Goal: Task Accomplishment & Management: Manage account settings

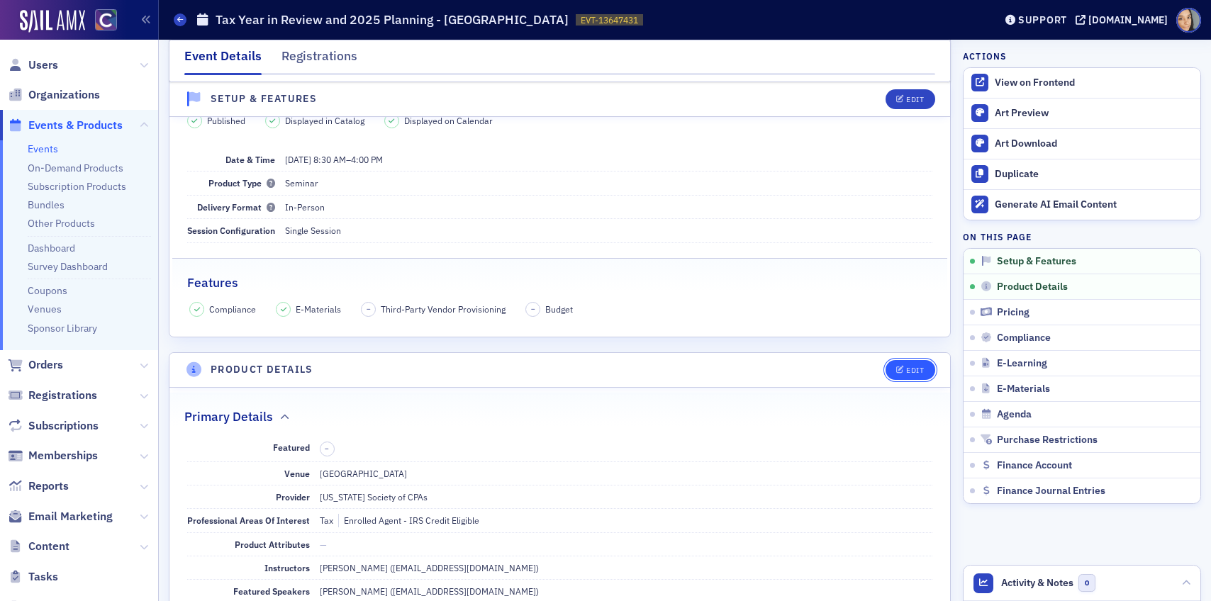
click at [920, 374] on div "Edit" at bounding box center [915, 371] width 18 height 8
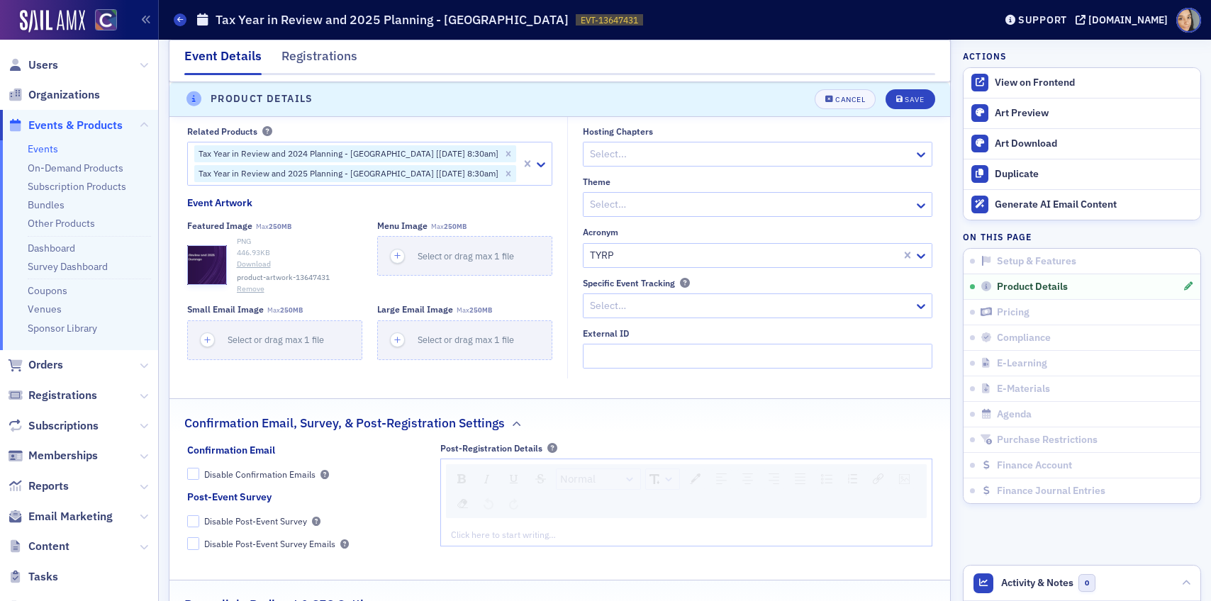
scroll to position [1138, 0]
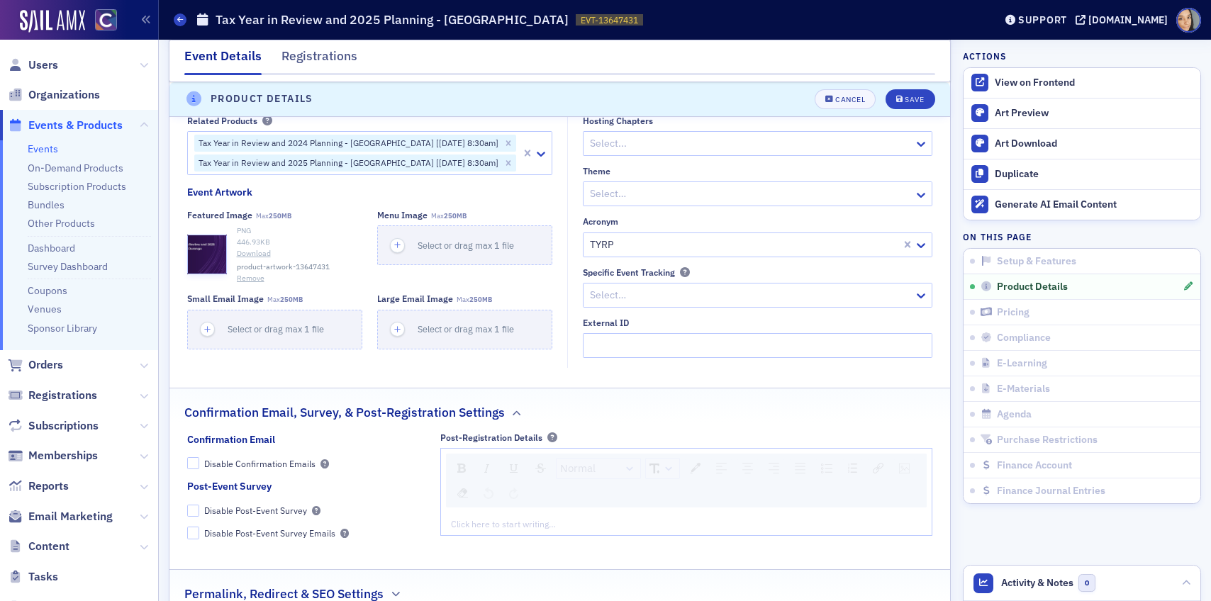
click at [241, 284] on button "Remove" at bounding box center [251, 278] width 28 height 11
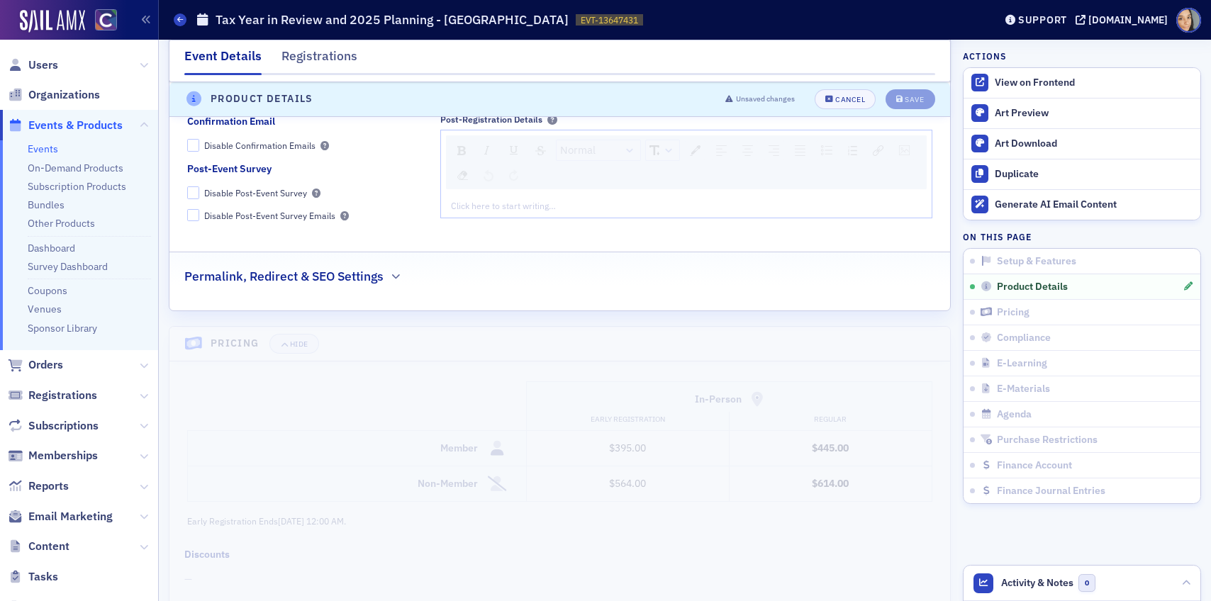
scroll to position [1458, 0]
click at [373, 289] on h2 "Permalink, Redirect & SEO Settings" at bounding box center [283, 279] width 199 height 18
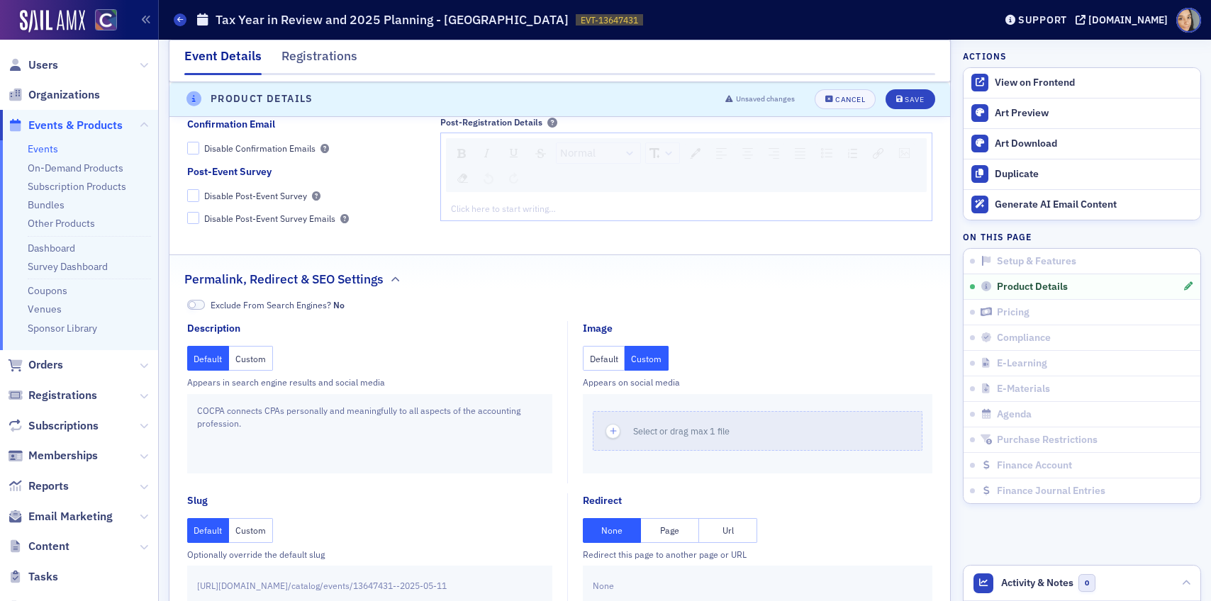
click at [641, 370] on button "Custom" at bounding box center [647, 358] width 44 height 25
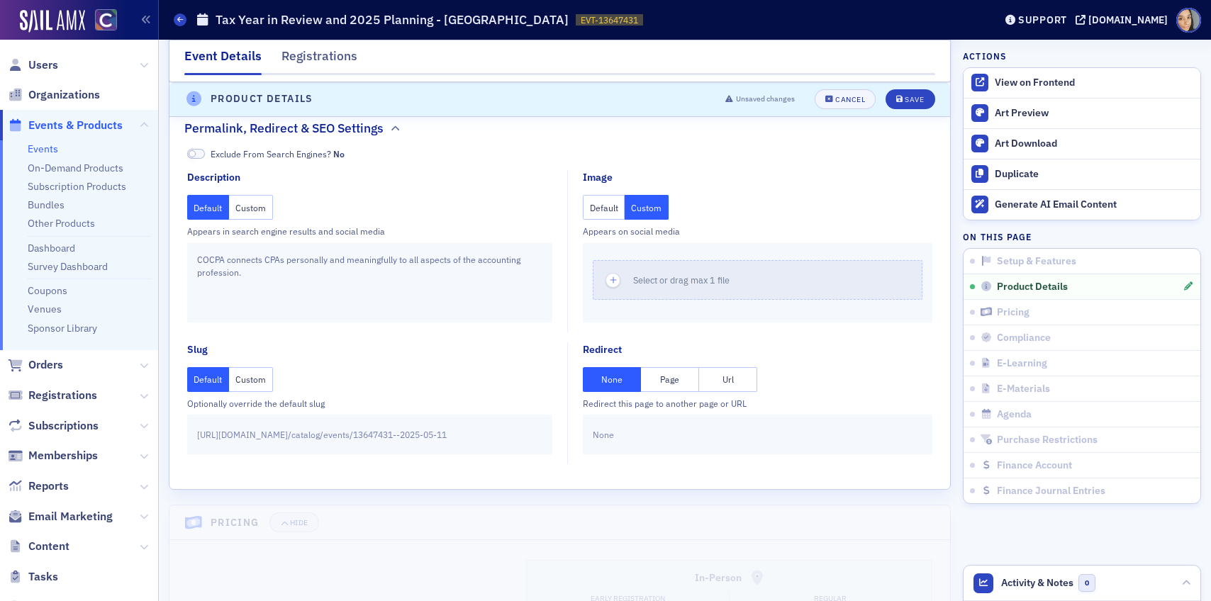
scroll to position [1628, 0]
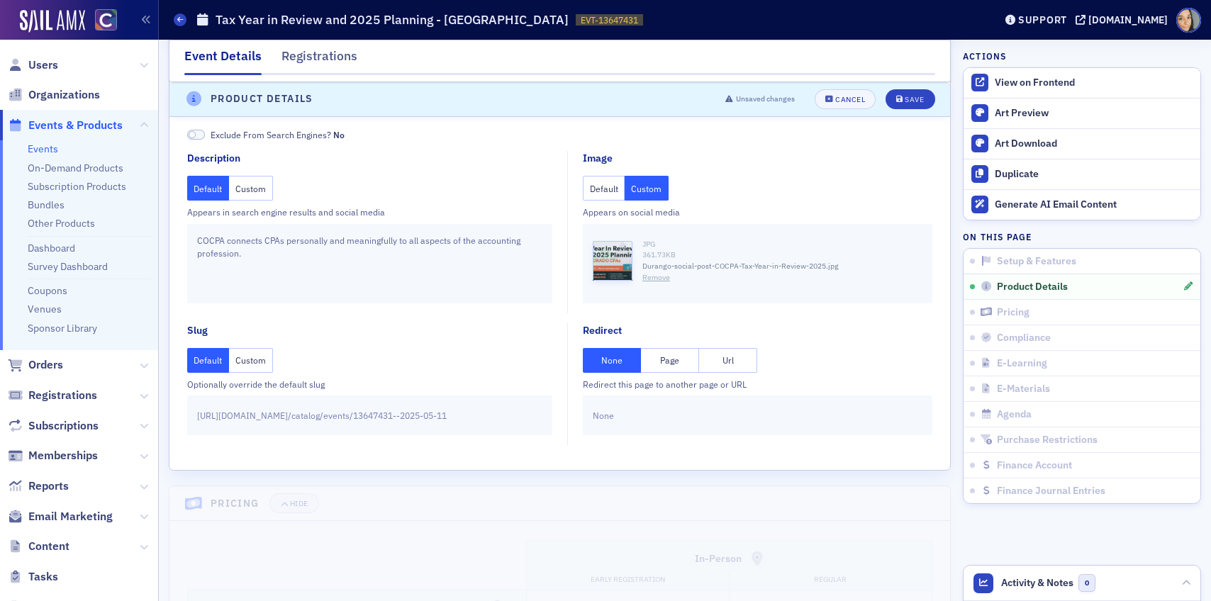
click at [930, 89] on div "Unsaved changes Cancel Save" at bounding box center [824, 99] width 219 height 20
click at [917, 94] on button "Save" at bounding box center [909, 99] width 49 height 20
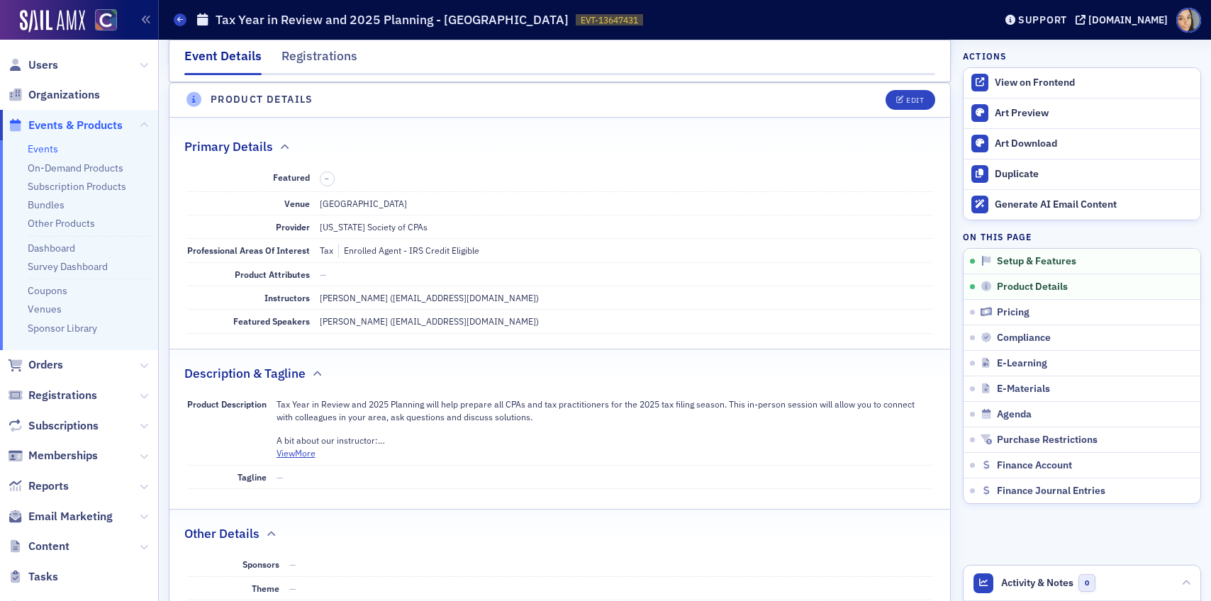
scroll to position [0, 0]
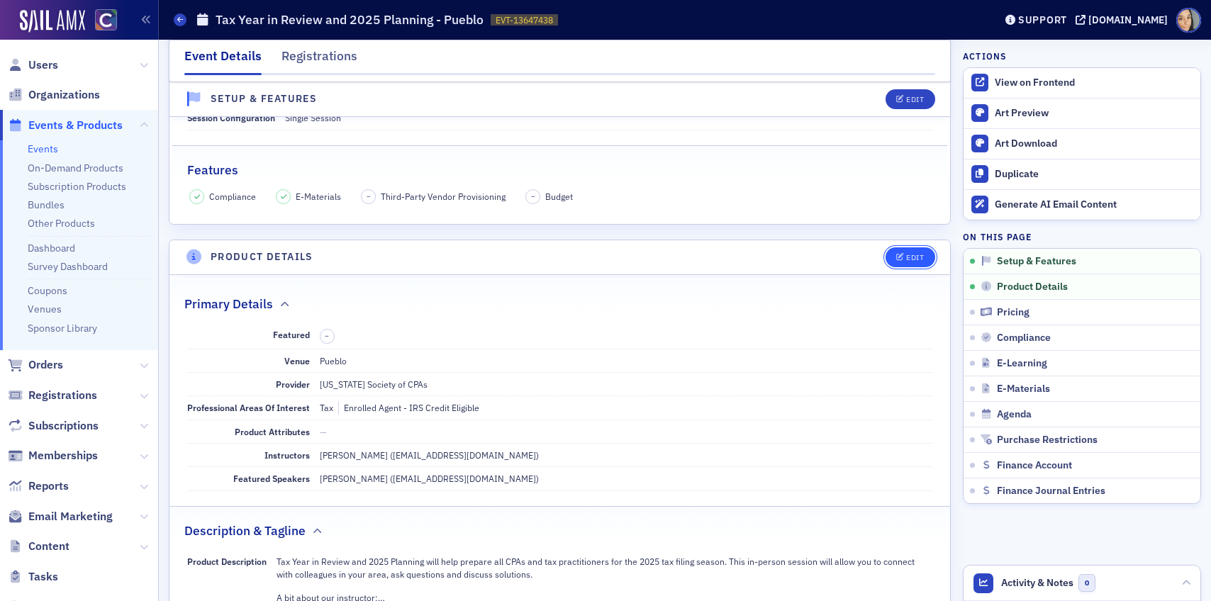
click at [933, 256] on button "Edit" at bounding box center [909, 257] width 49 height 20
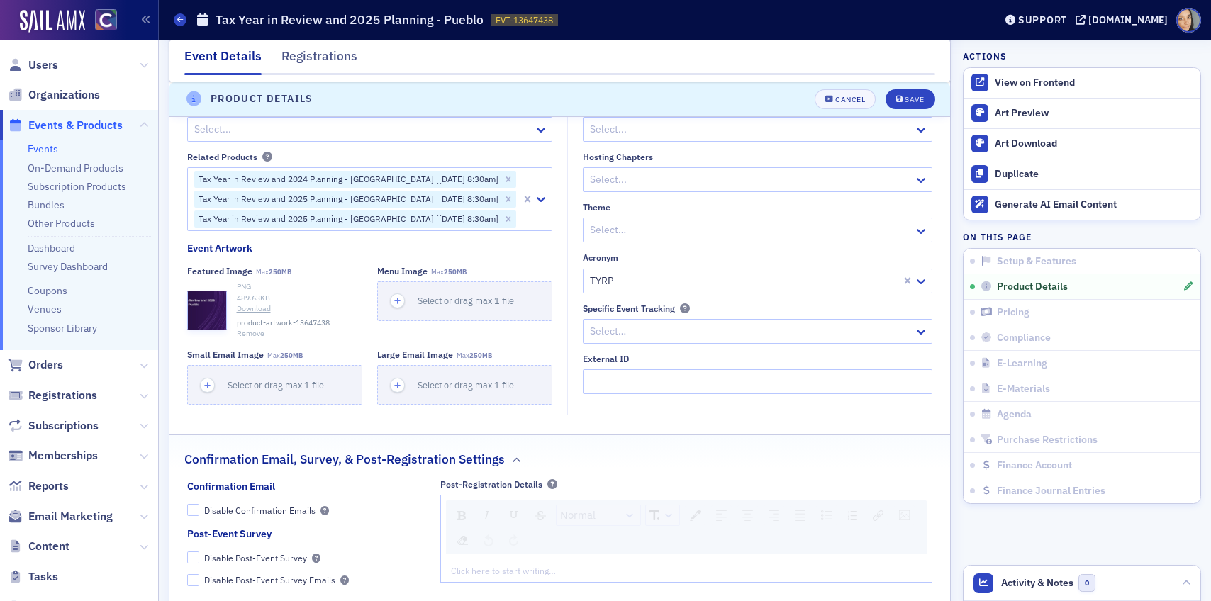
scroll to position [1102, 0]
click at [258, 335] on button "Remove" at bounding box center [251, 333] width 28 height 11
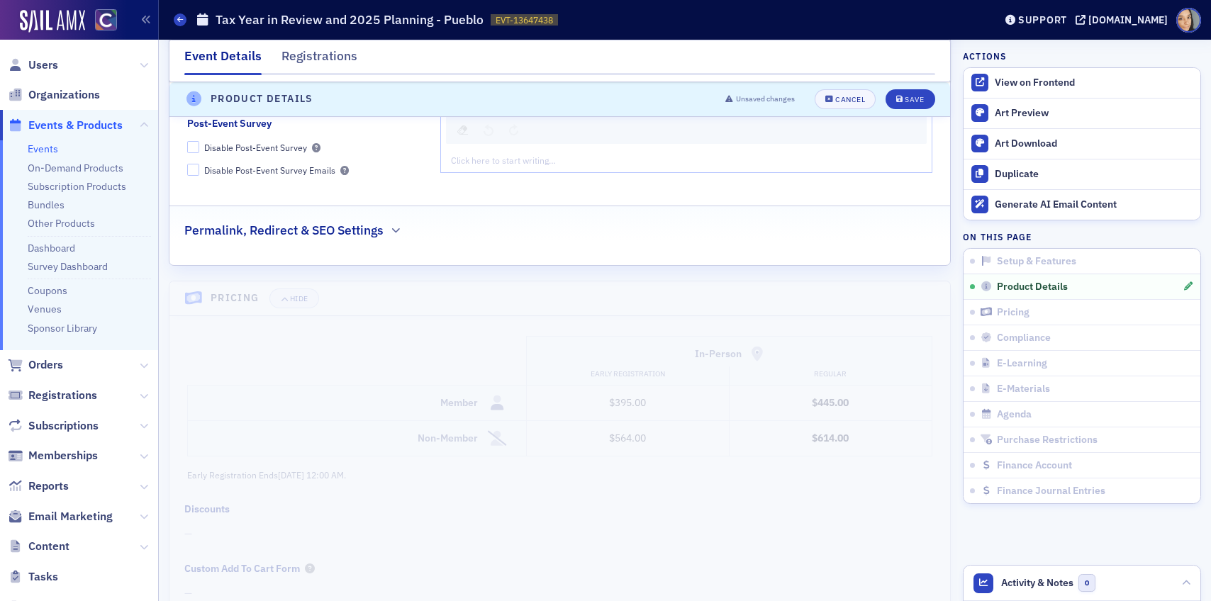
scroll to position [1528, 0]
click at [397, 227] on icon "button" at bounding box center [395, 227] width 9 height 9
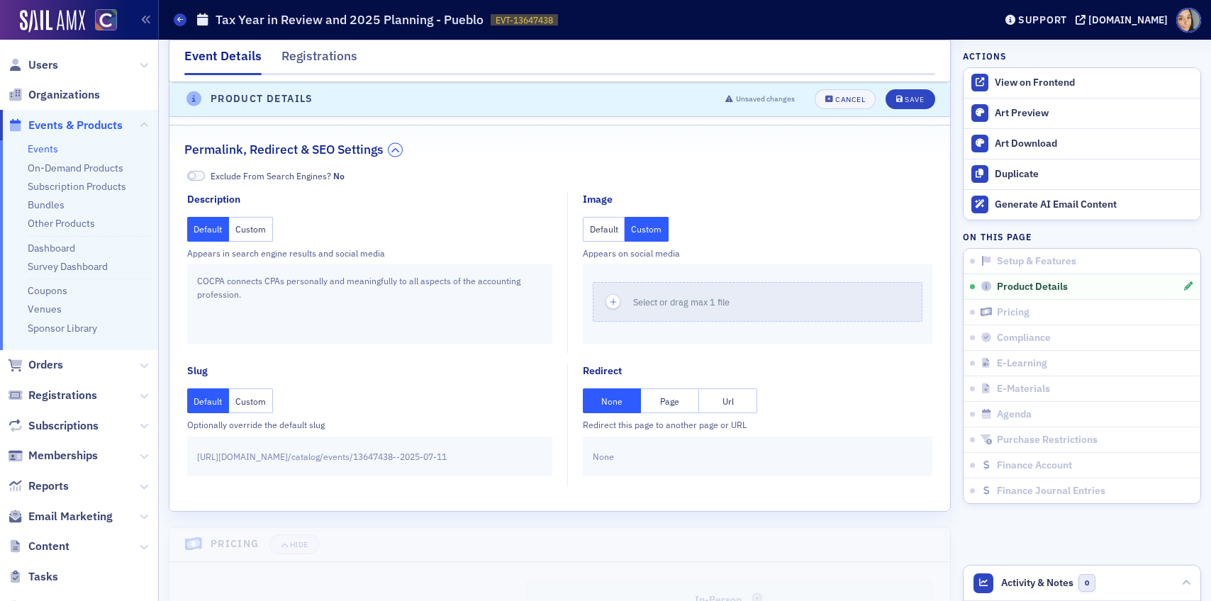
scroll to position [1608, 0]
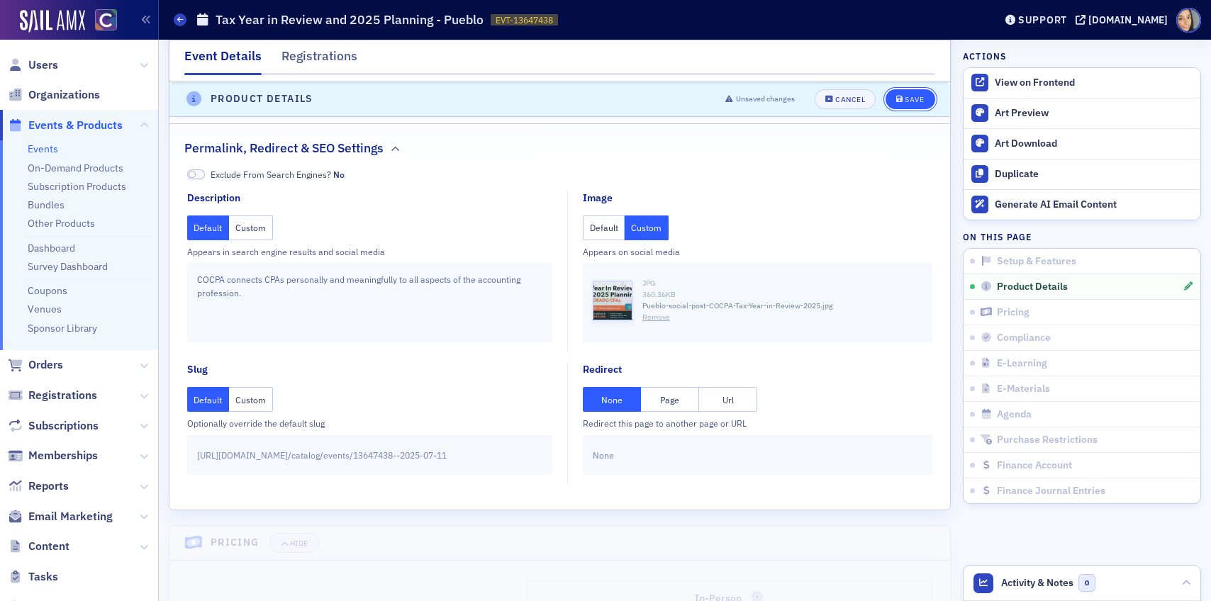
click at [902, 103] on button "Save" at bounding box center [909, 99] width 49 height 20
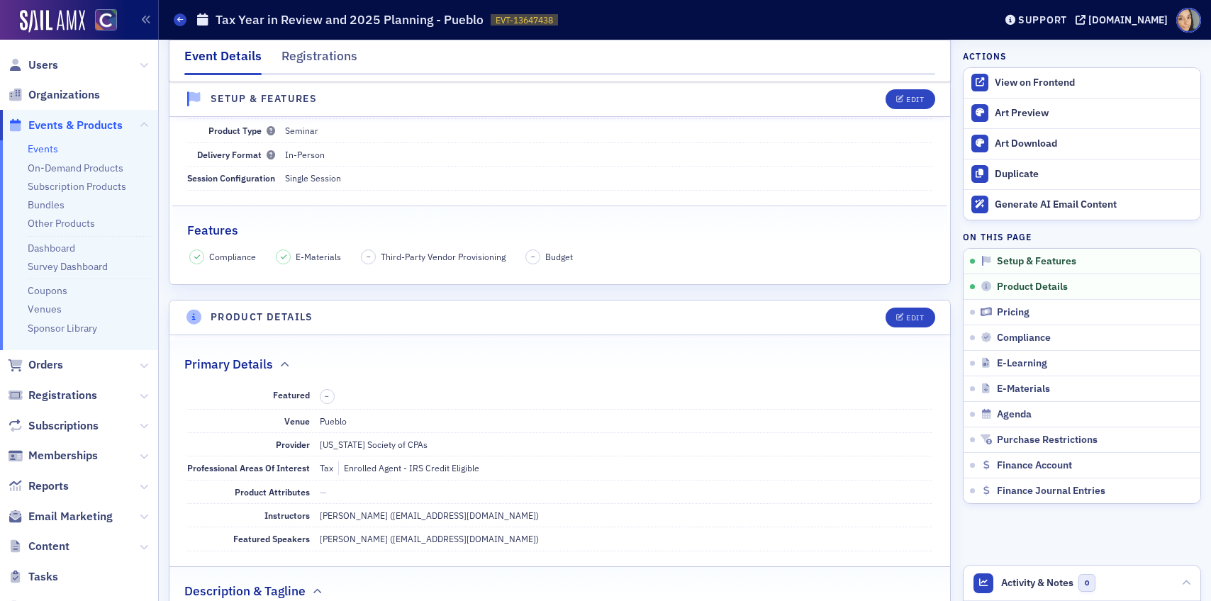
scroll to position [123, 0]
click at [902, 318] on icon "button" at bounding box center [900, 320] width 9 height 8
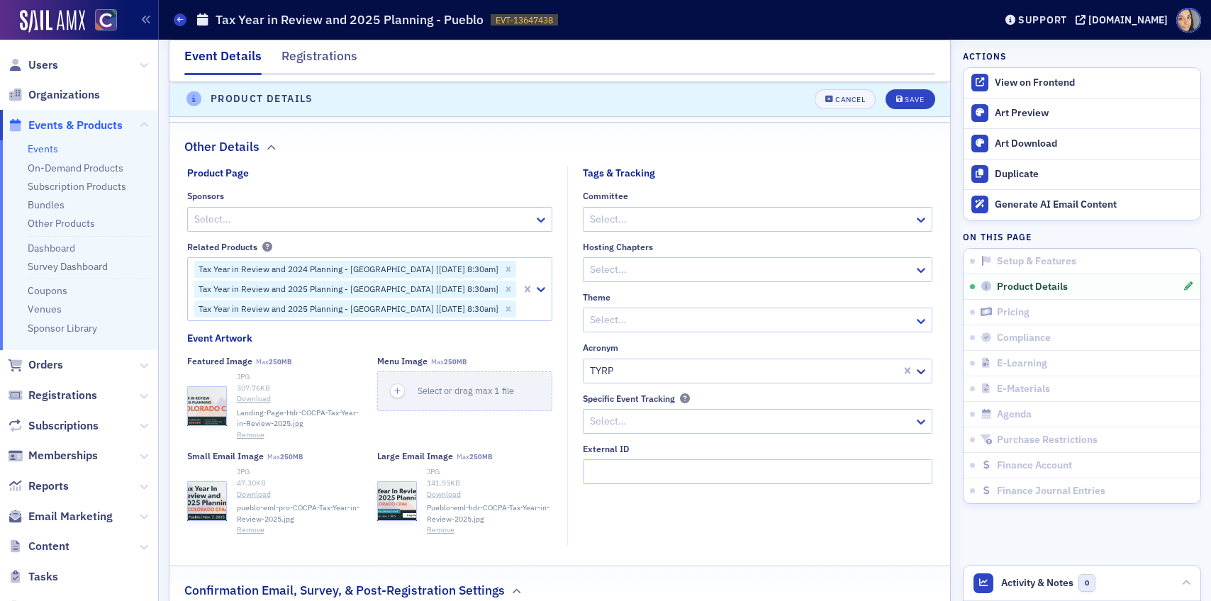
scroll to position [1019, 0]
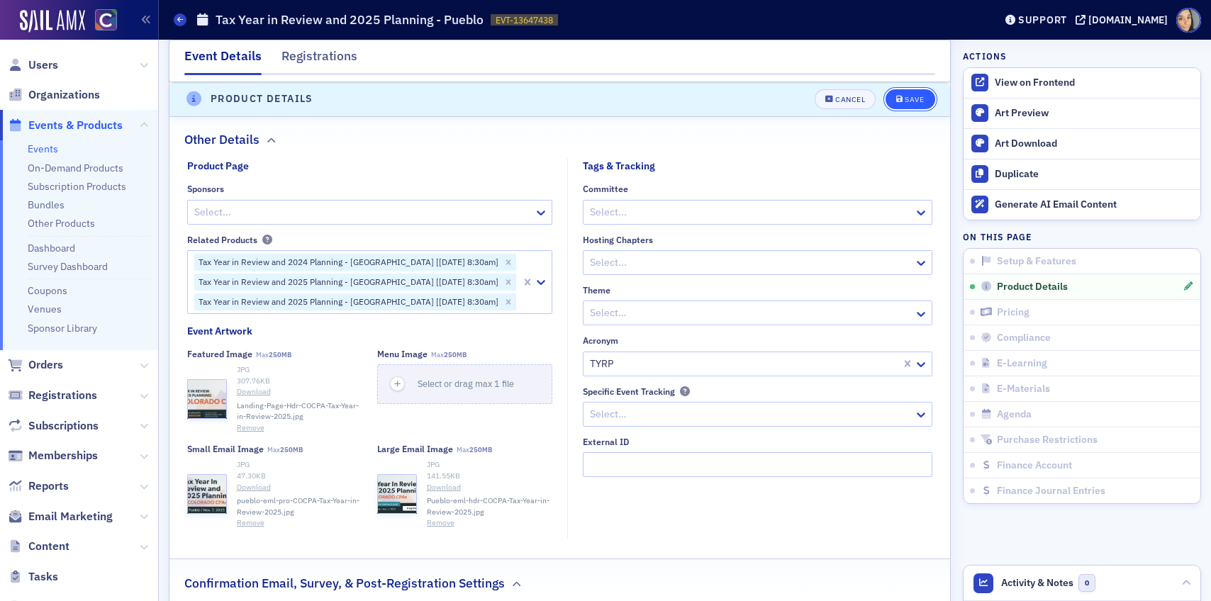
click at [920, 99] on div "Save" at bounding box center [914, 100] width 19 height 8
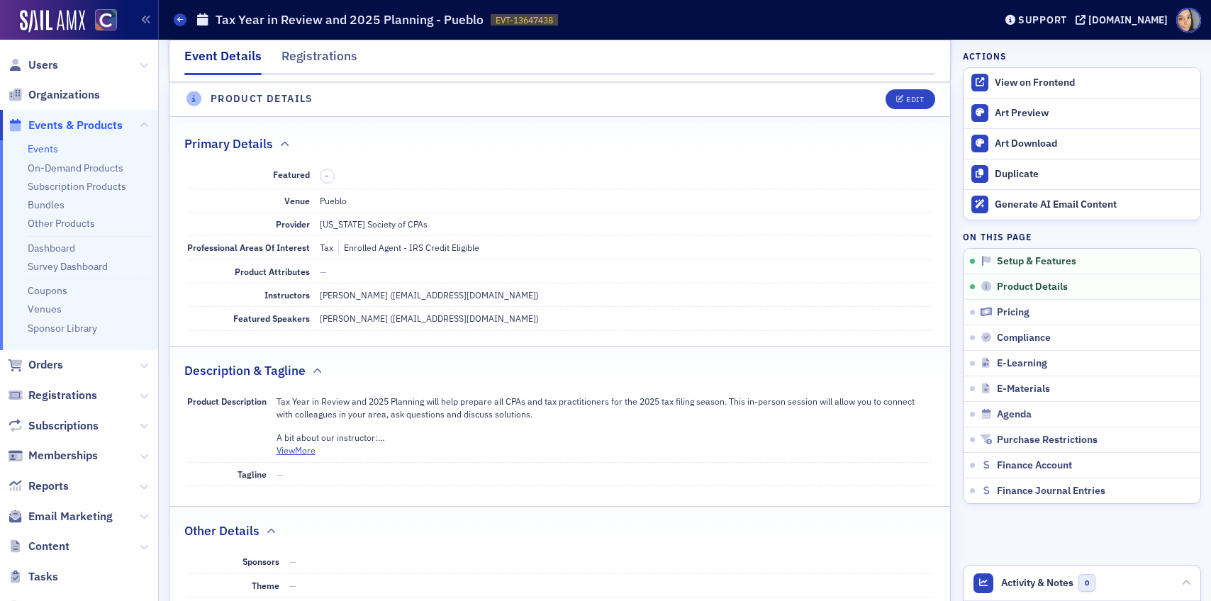
scroll to position [342, 0]
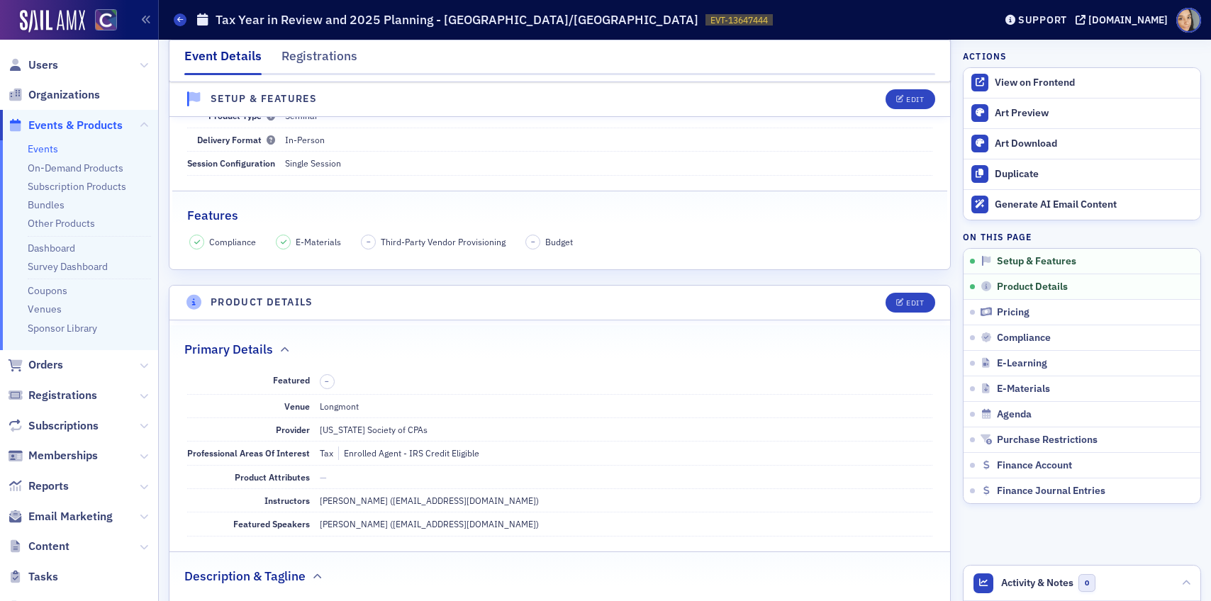
scroll to position [169, 0]
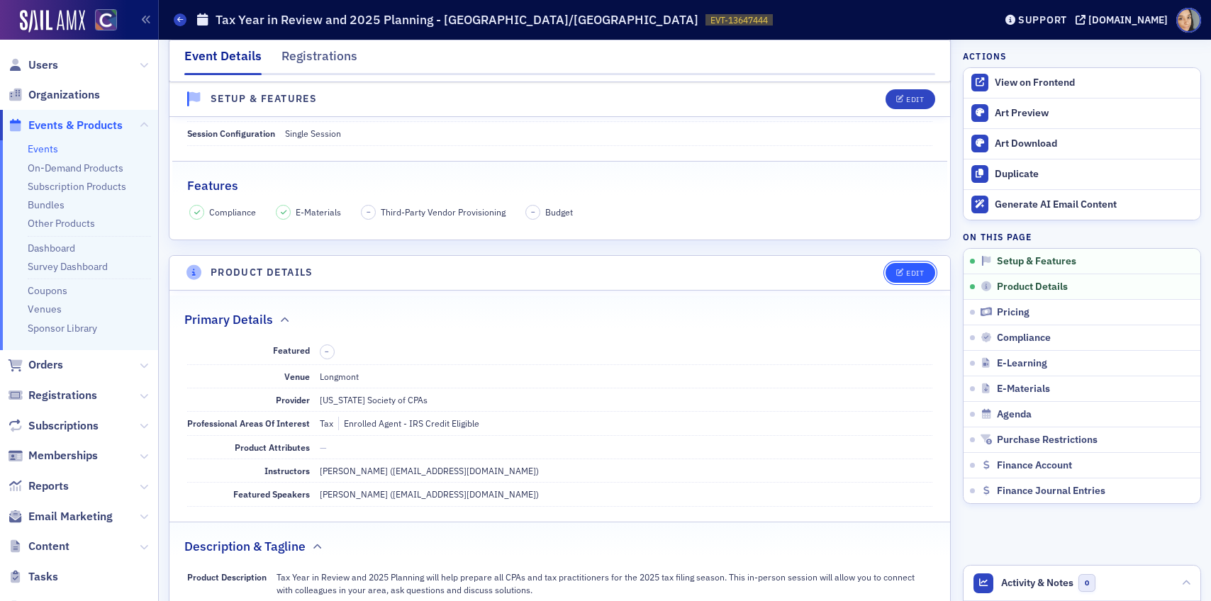
click at [916, 272] on div "Edit" at bounding box center [915, 273] width 18 height 8
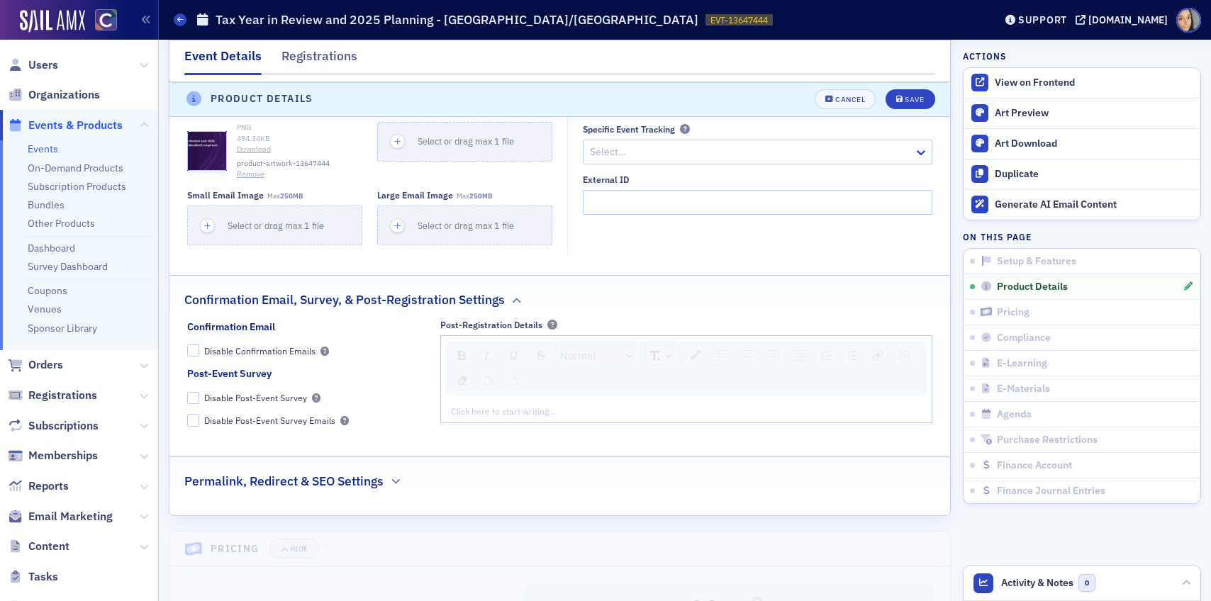
scroll to position [1283, 0]
click at [255, 173] on button "Remove" at bounding box center [251, 172] width 28 height 11
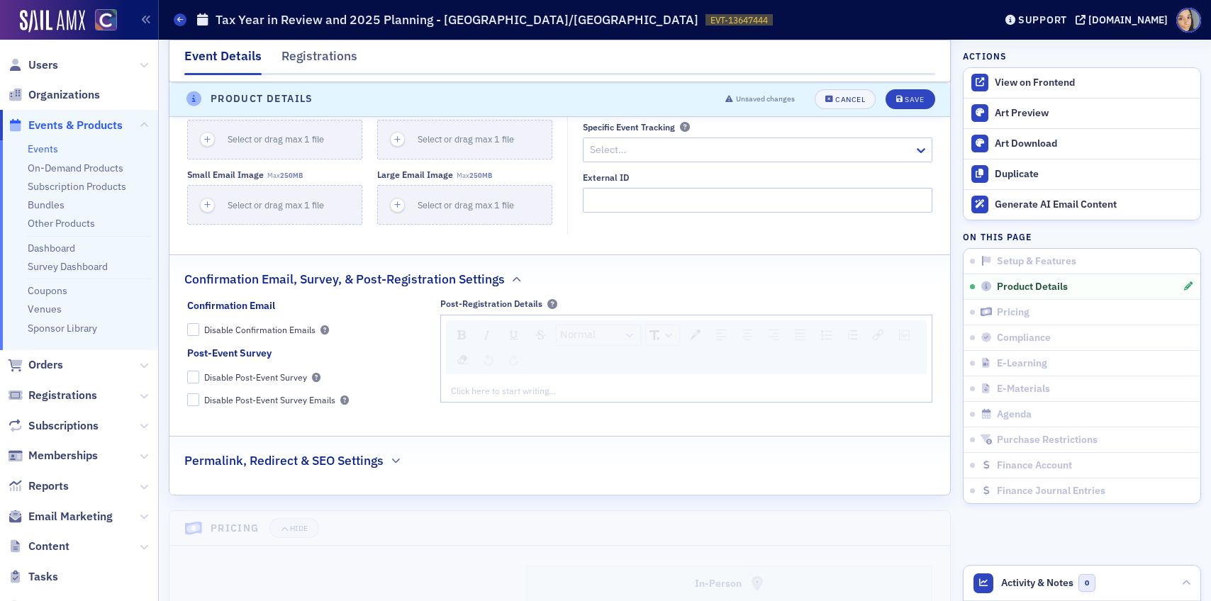
click at [329, 457] on h2 "Permalink, Redirect & SEO Settings" at bounding box center [283, 461] width 199 height 18
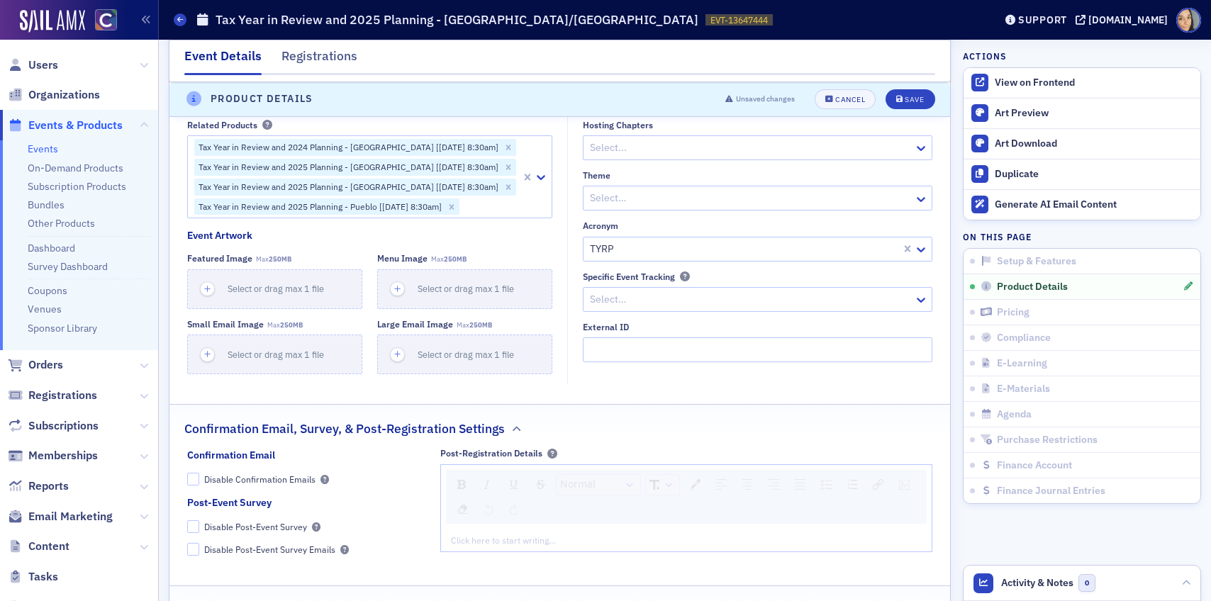
scroll to position [1131, 0]
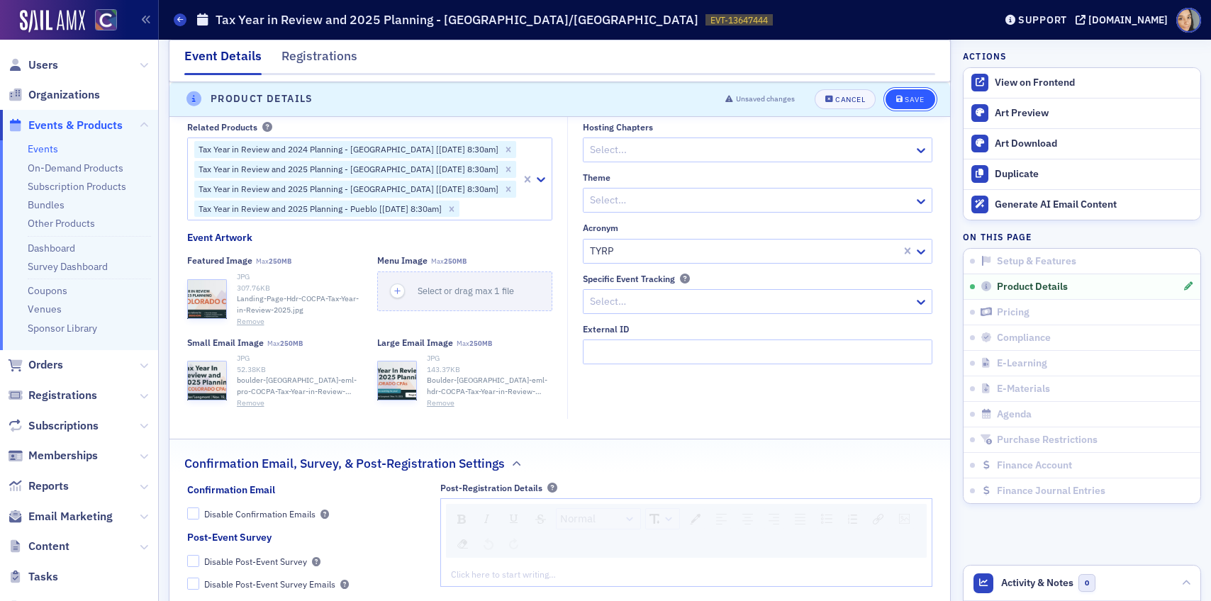
click at [917, 92] on button "Save" at bounding box center [909, 99] width 49 height 20
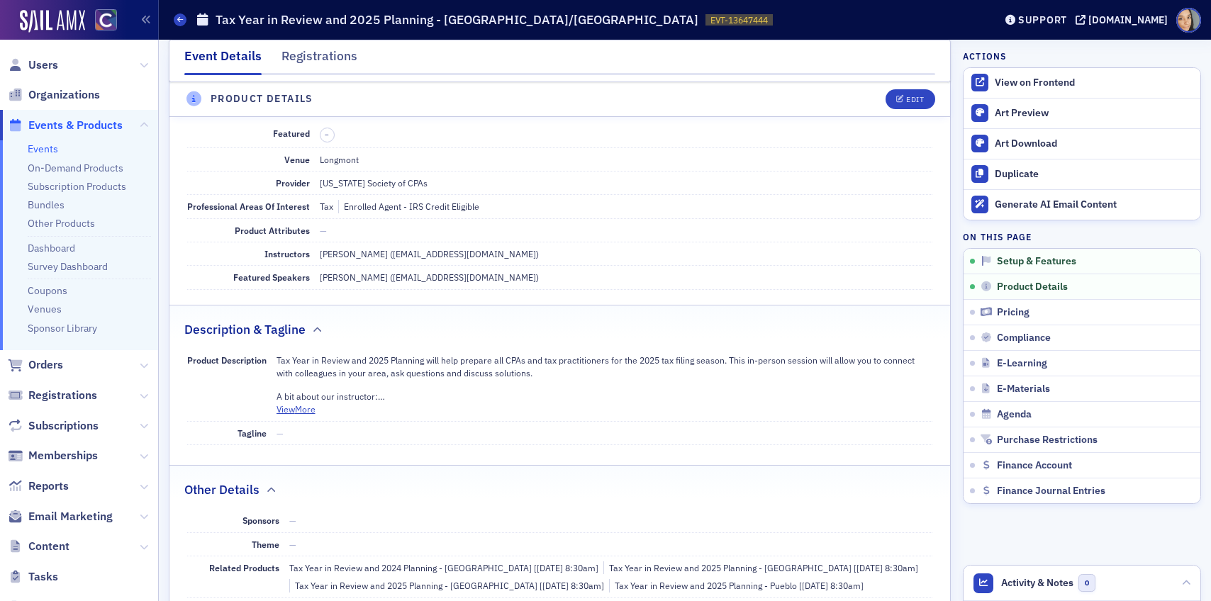
scroll to position [342, 0]
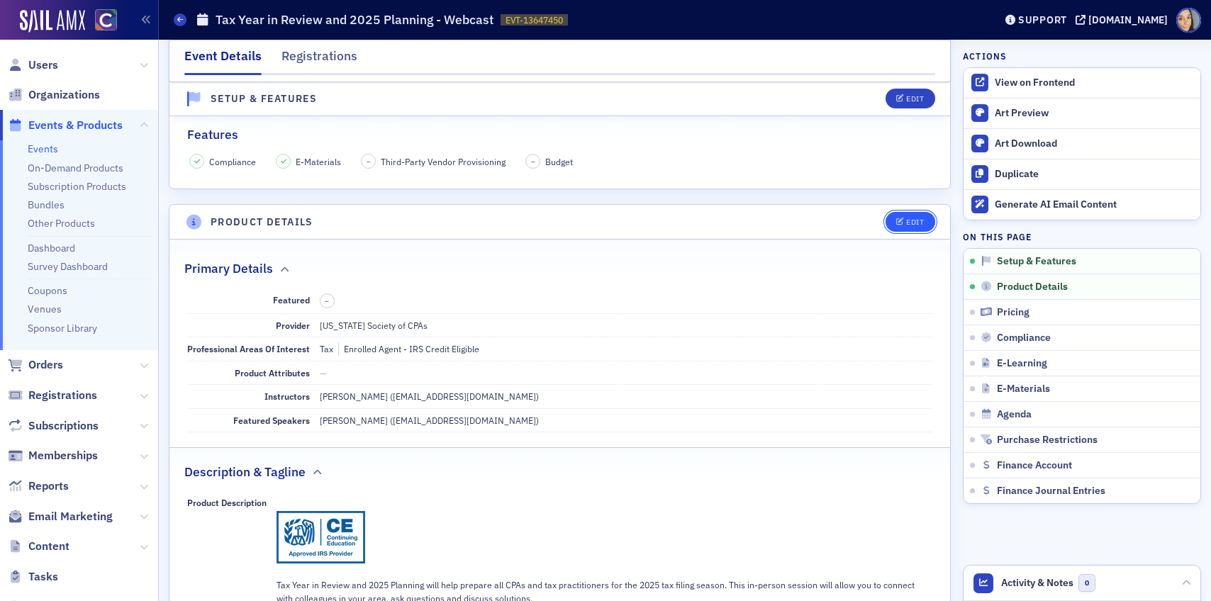
click at [918, 230] on button "Edit" at bounding box center [909, 222] width 49 height 20
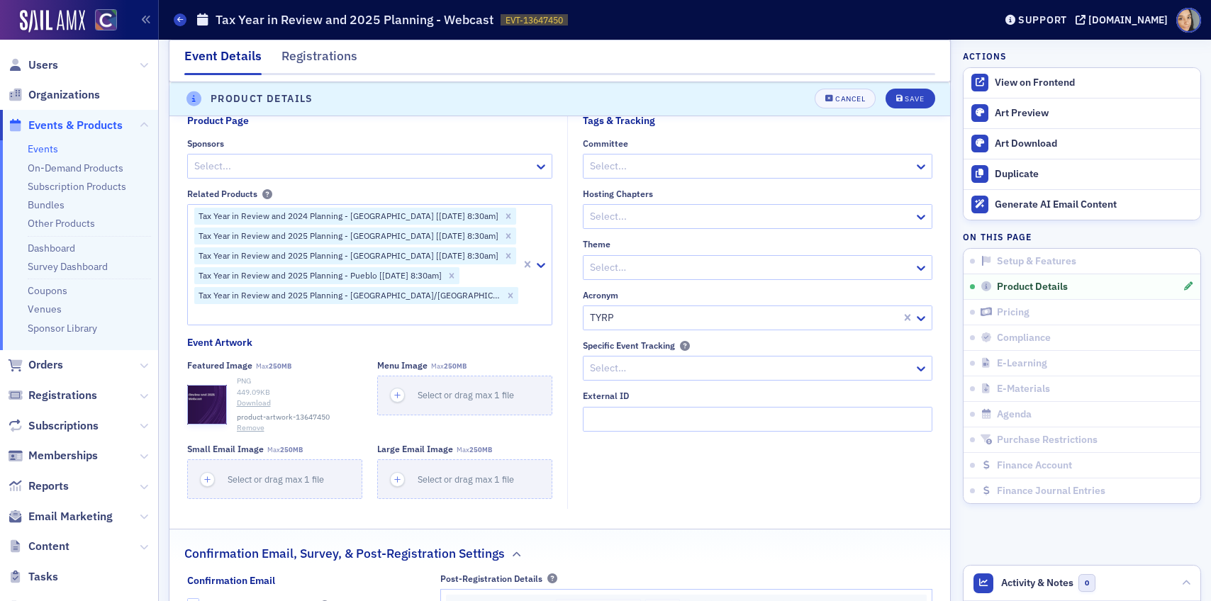
scroll to position [1261, 0]
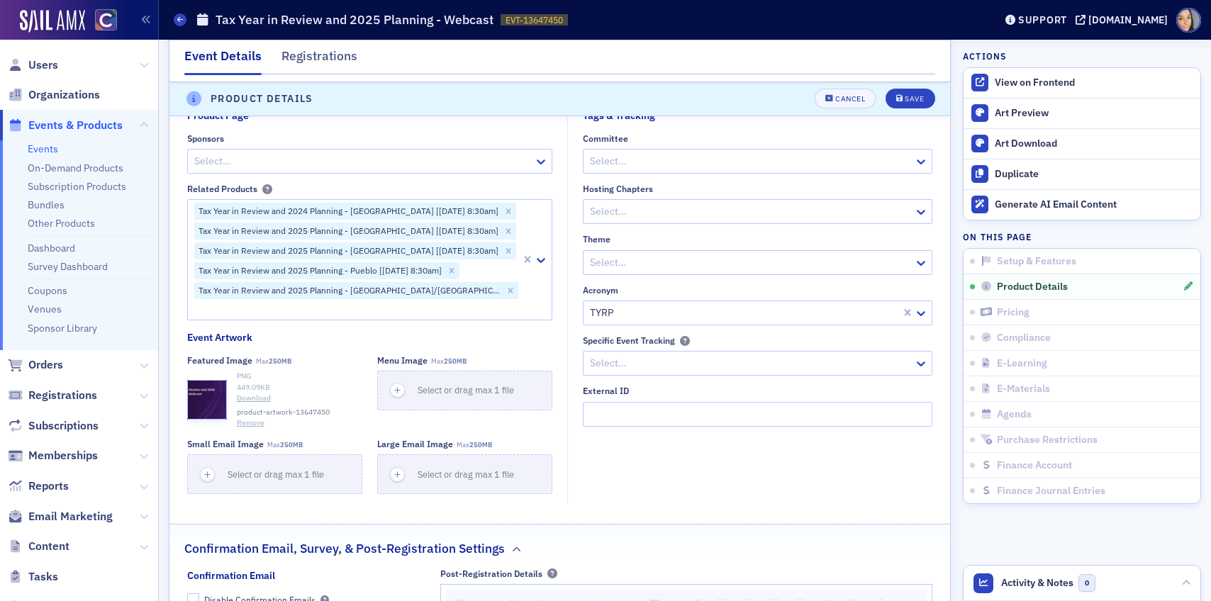
click at [248, 424] on button "Remove" at bounding box center [251, 423] width 28 height 11
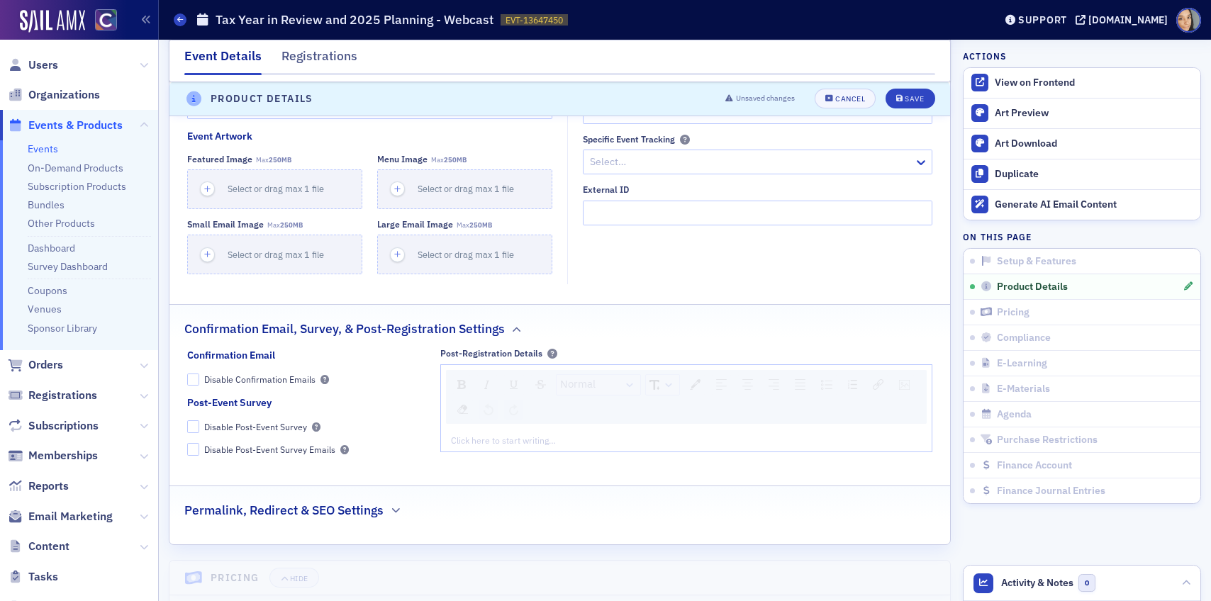
scroll to position [1465, 0]
click at [371, 507] on h2 "Permalink, Redirect & SEO Settings" at bounding box center [283, 508] width 199 height 18
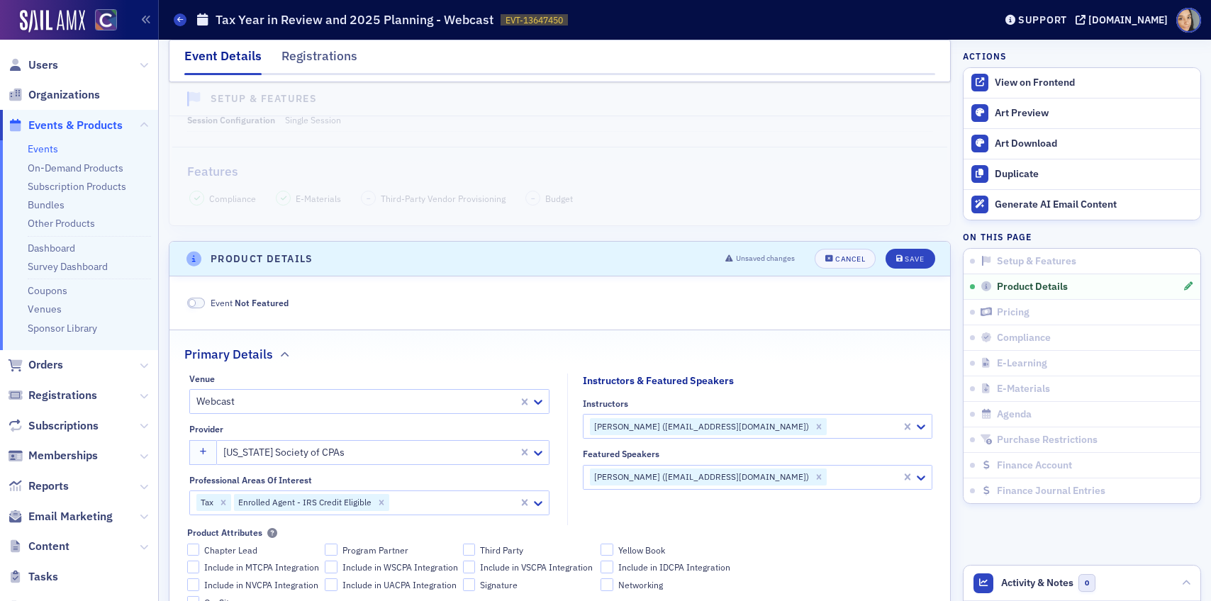
scroll to position [274, 0]
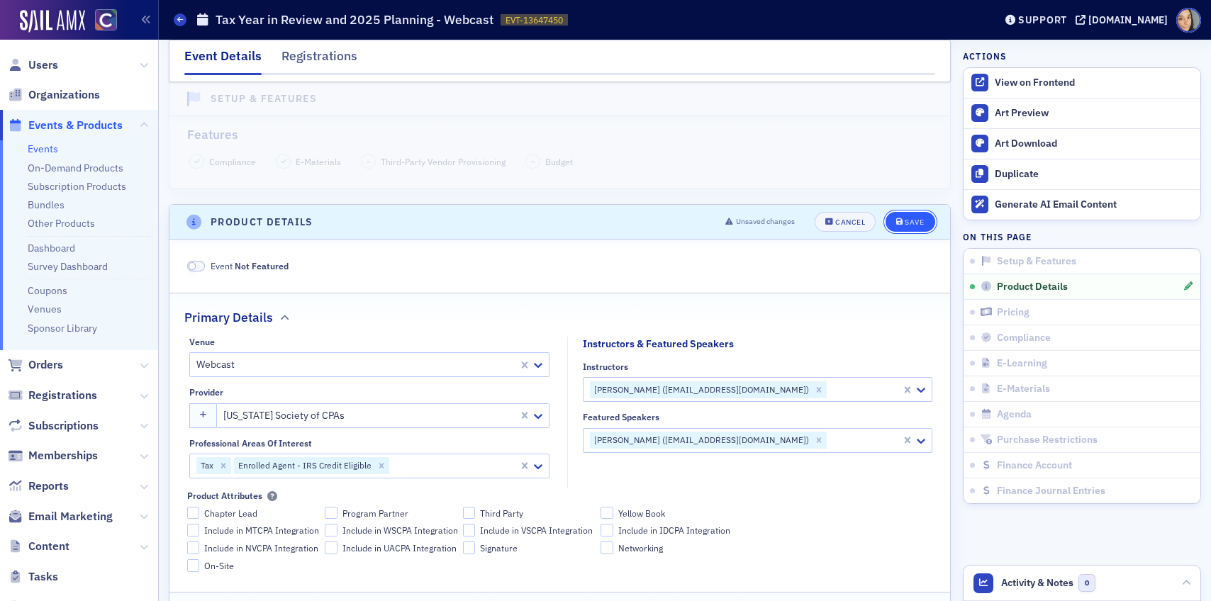
click at [915, 218] on div "Save" at bounding box center [914, 222] width 19 height 8
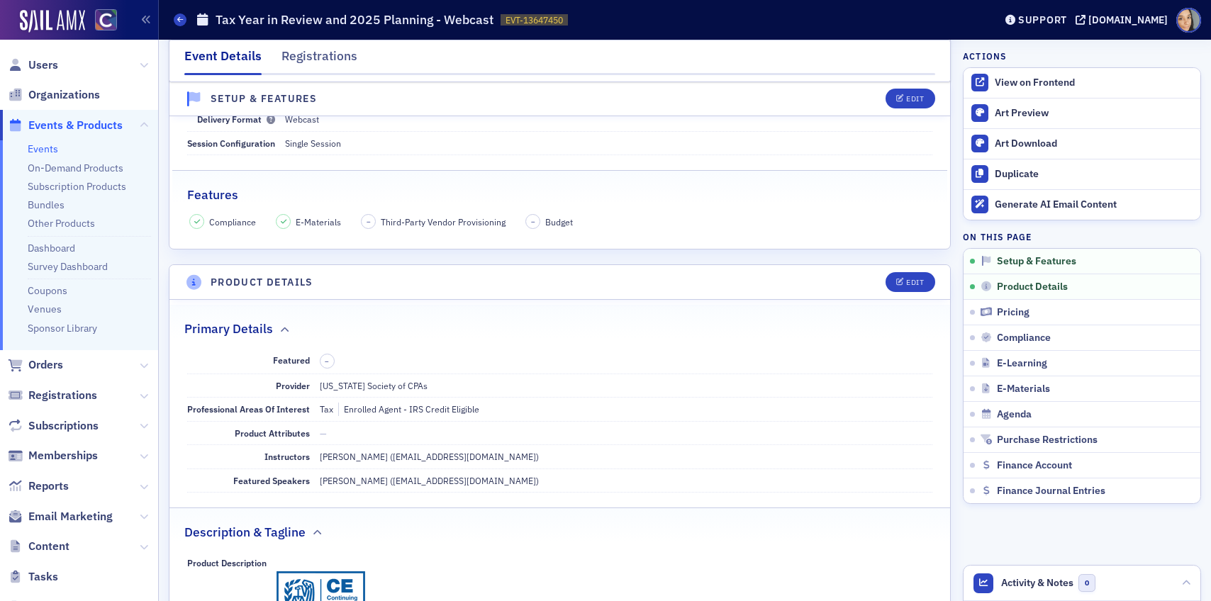
scroll to position [0, 0]
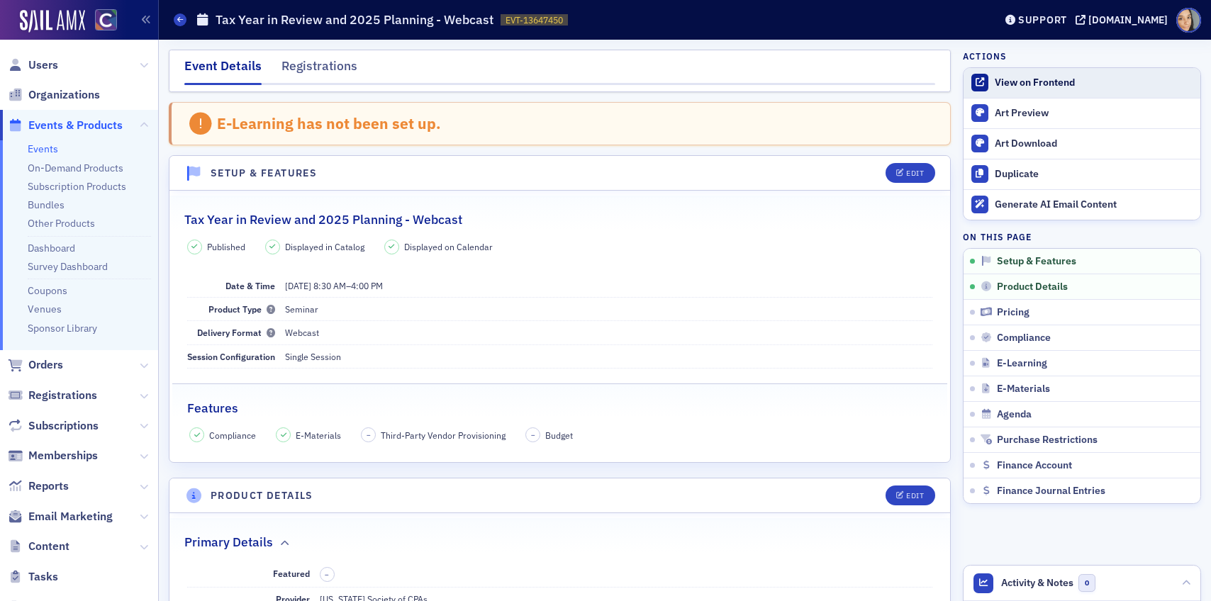
click at [1044, 79] on div "View on Frontend" at bounding box center [1094, 83] width 199 height 13
